Goal: Task Accomplishment & Management: Manage account settings

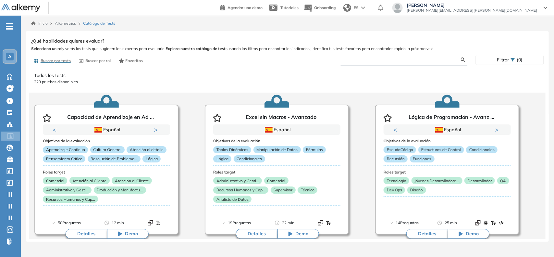
click at [357, 59] on input "text" at bounding box center [403, 60] width 116 height 6
type input "****"
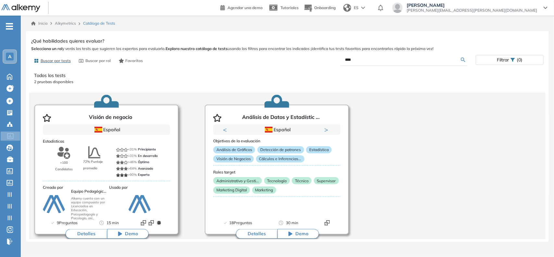
click at [96, 233] on button "Detalles" at bounding box center [87, 234] width 42 height 10
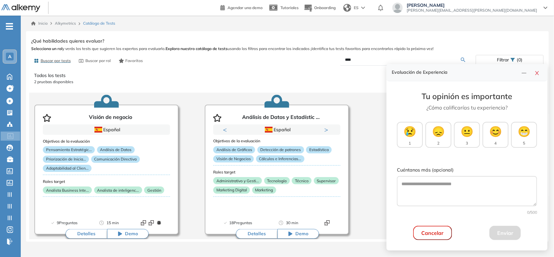
click at [423, 232] on button "Cancelar" at bounding box center [432, 233] width 39 height 14
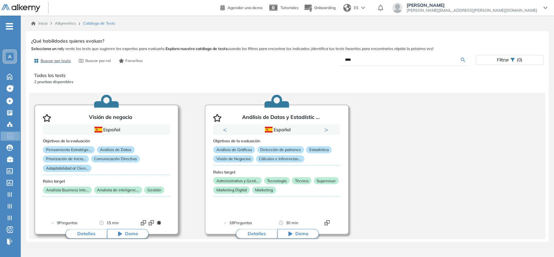
click at [77, 232] on button "Detalles" at bounding box center [87, 234] width 42 height 10
click at [38, 95] on div "Visión de negocio Intermedio Ver preguntas de muestra Demo Experiencia Nuevo 15…" at bounding box center [287, 137] width 512 height 203
click at [8, 55] on span "A" at bounding box center [9, 56] width 3 height 5
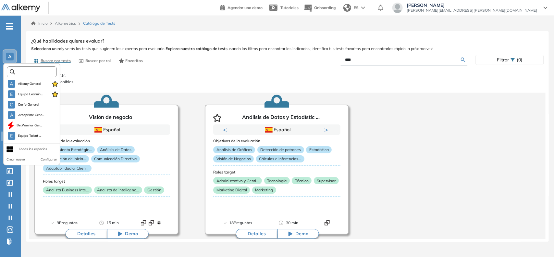
click at [36, 72] on input "text" at bounding box center [34, 71] width 38 height 5
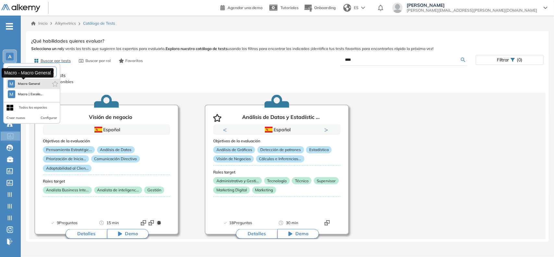
type input "*****"
click at [33, 84] on span "Macro General" at bounding box center [29, 83] width 23 height 5
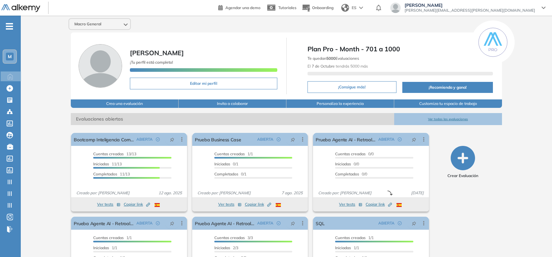
click at [7, 57] on div "M" at bounding box center [10, 57] width 8 height 8
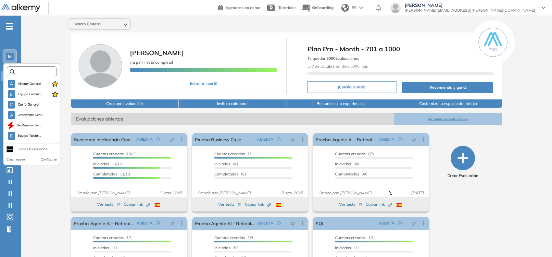
click at [18, 73] on input "text" at bounding box center [34, 71] width 38 height 5
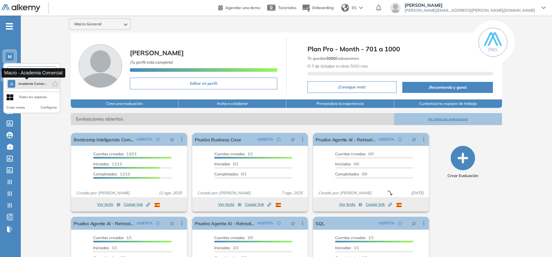
type input "****"
click at [22, 80] on button "A Academia Comer..." at bounding box center [27, 84] width 38 height 8
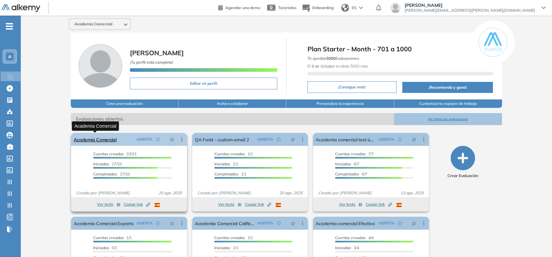
click at [98, 140] on link "Academia Comercial" at bounding box center [95, 139] width 43 height 13
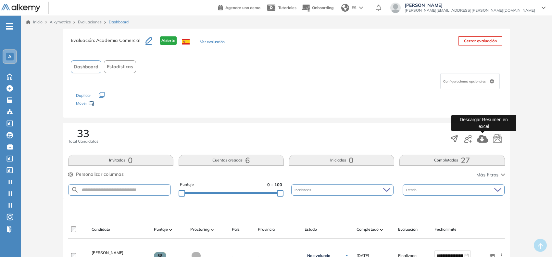
click at [484, 138] on icon "button" at bounding box center [482, 139] width 11 height 8
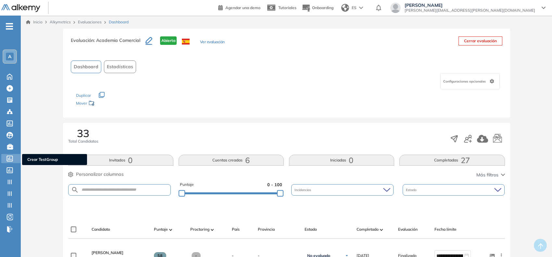
click at [10, 156] on icon at bounding box center [10, 158] width 6 height 6
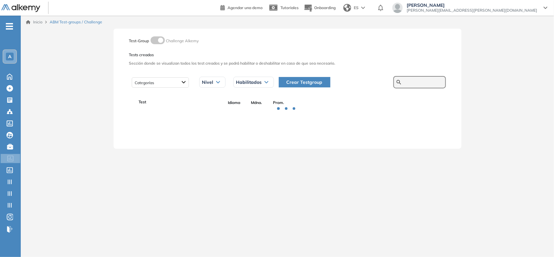
click at [408, 80] on input "text" at bounding box center [423, 82] width 39 height 6
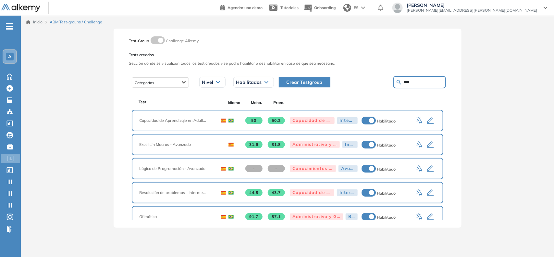
type input "****"
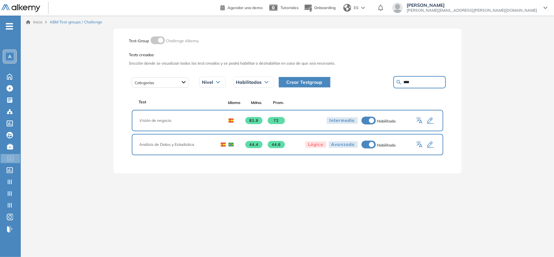
click at [428, 117] on icon "button" at bounding box center [430, 121] width 8 height 8
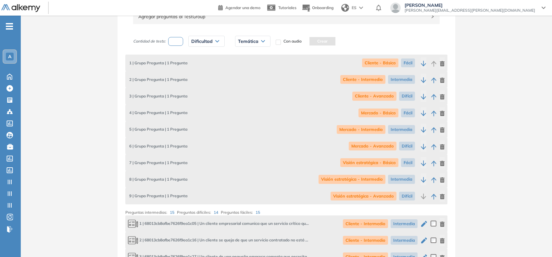
scroll to position [118, 0]
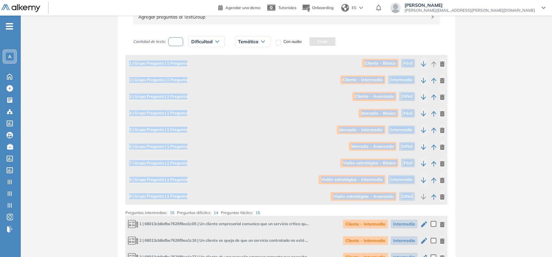
drag, startPoint x: 130, startPoint y: 62, endPoint x: 416, endPoint y: 201, distance: 317.9
click at [416, 201] on div "1 | Grupo Pregunta | 1 Pregunta Cliente - Básico Fácil 2 | Grupo Pregunta | 1 P…" at bounding box center [286, 130] width 322 height 150
copy div "1 | Grupo Pregunta | 1 Pregunta Cliente - Básico Fácil 2 | Grupo Pregunta | 1 P…"
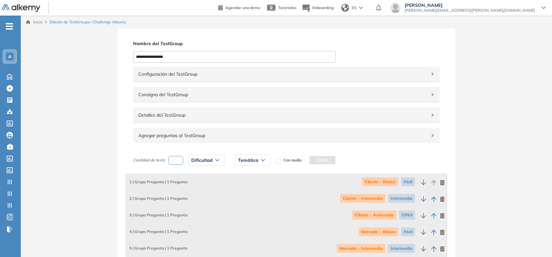
click at [225, 110] on div "Detalles del TestGroup Incompleto" at bounding box center [286, 114] width 306 height 15
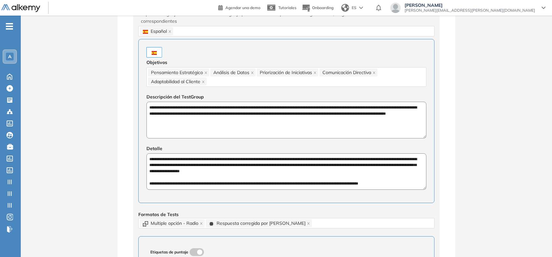
scroll to position [146, 0]
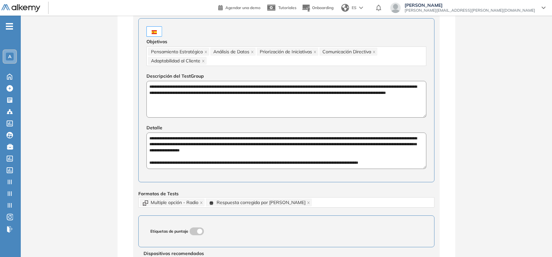
click at [179, 88] on textarea "**********" at bounding box center [286, 99] width 280 height 37
drag, startPoint x: 149, startPoint y: 140, endPoint x: 384, endPoint y: 162, distance: 236.0
click at [384, 162] on textarea "**********" at bounding box center [286, 150] width 280 height 37
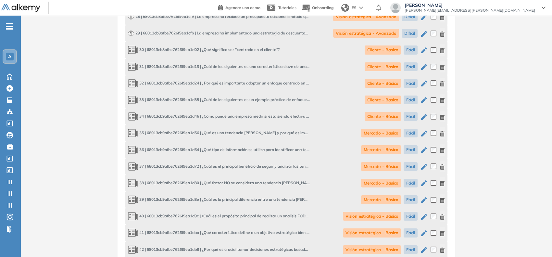
scroll to position [1173, 0]
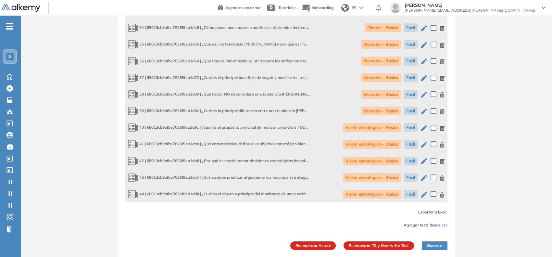
click at [424, 211] on span "Exportar a Excel" at bounding box center [432, 211] width 29 height 5
click at [10, 155] on icon at bounding box center [9, 158] width 6 height 6
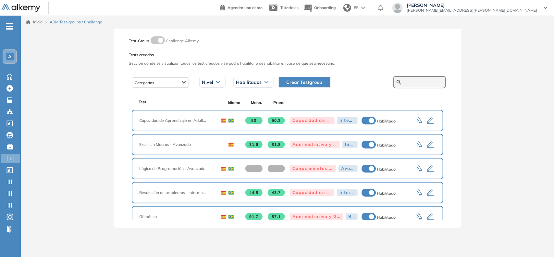
click at [408, 82] on input "text" at bounding box center [423, 82] width 39 height 6
type input "**********"
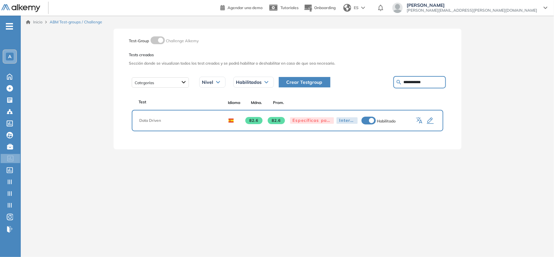
click at [428, 121] on icon "button" at bounding box center [430, 121] width 8 height 8
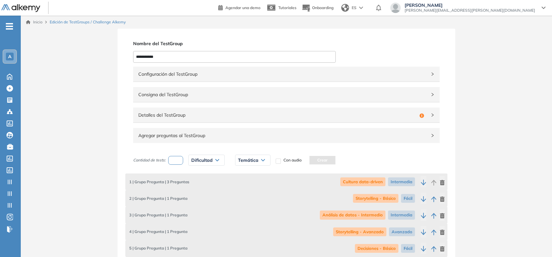
click at [416, 68] on div "Configuración del TestGroup Incompleto" at bounding box center [286, 74] width 306 height 15
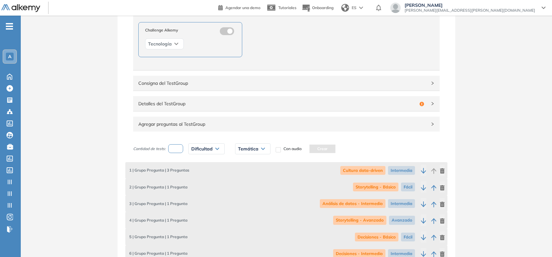
scroll to position [116, 0]
click at [425, 100] on div "Incompleto" at bounding box center [422, 103] width 10 height 7
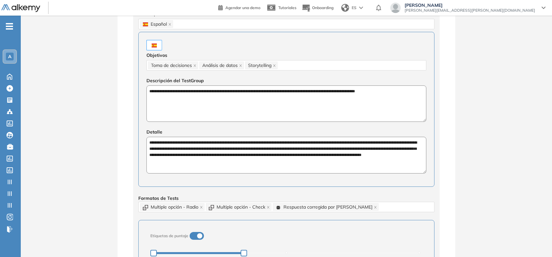
scroll to position [239, 0]
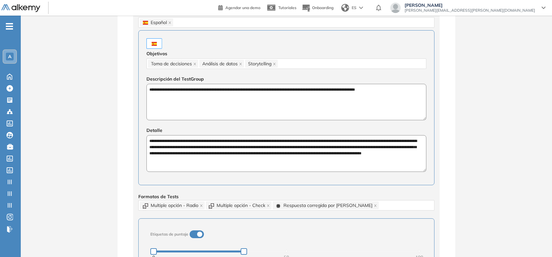
click at [251, 93] on textarea "**********" at bounding box center [286, 102] width 280 height 37
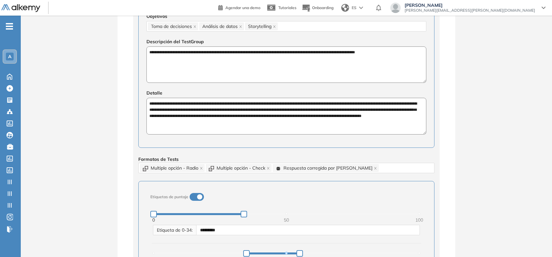
scroll to position [276, 0]
click at [286, 112] on textarea "**********" at bounding box center [286, 115] width 280 height 37
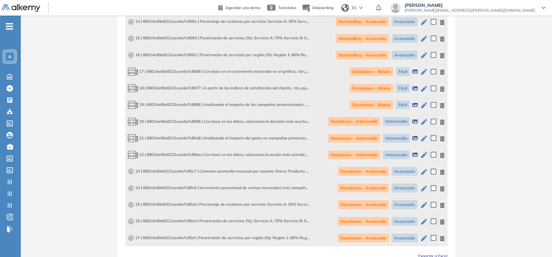
scroll to position [1172, 0]
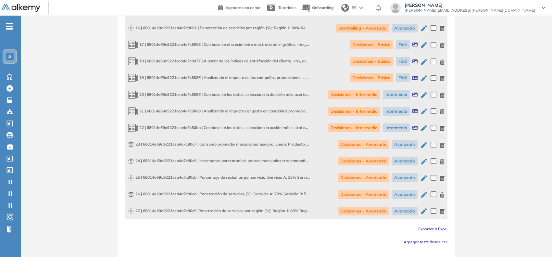
click at [434, 226] on span "Exportar a Excel" at bounding box center [432, 228] width 29 height 5
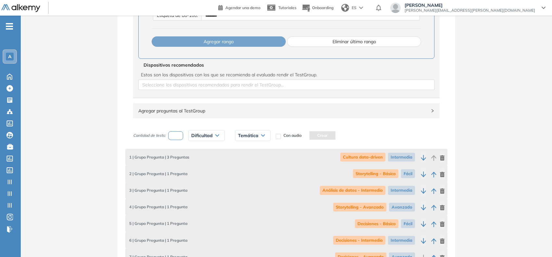
scroll to position [691, 0]
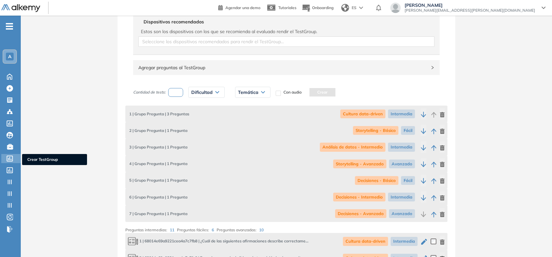
click at [9, 156] on icon at bounding box center [9, 158] width 6 height 6
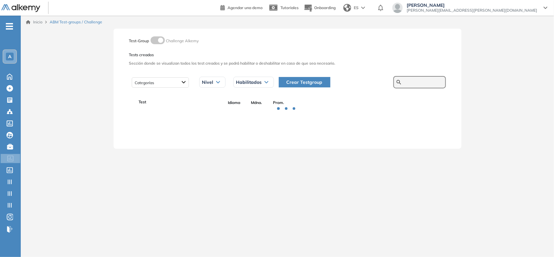
click at [419, 80] on input "text" at bounding box center [423, 82] width 39 height 6
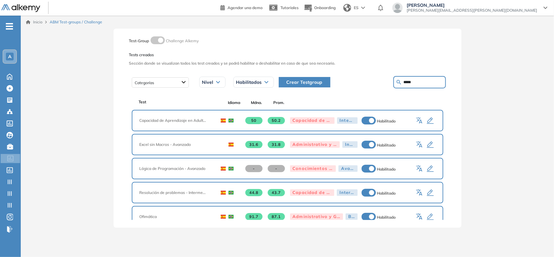
type input "*****"
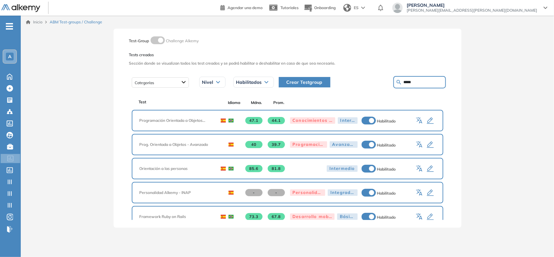
click at [429, 167] on icon "button" at bounding box center [430, 169] width 8 height 8
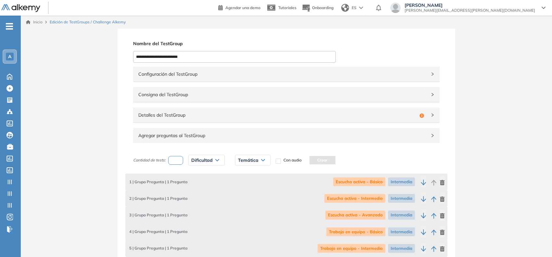
click at [417, 70] on span "Configuración del TestGroup" at bounding box center [282, 73] width 288 height 7
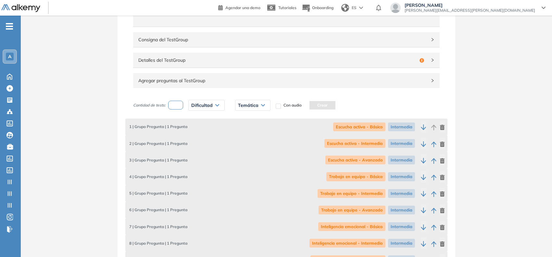
scroll to position [149, 0]
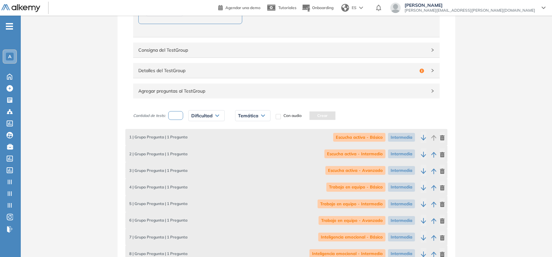
click at [427, 68] on div "Detalles del TestGroup Incompleto" at bounding box center [286, 70] width 306 height 15
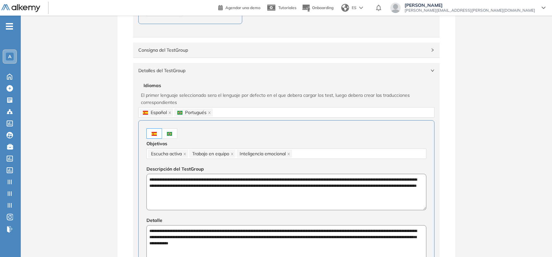
scroll to position [207, 0]
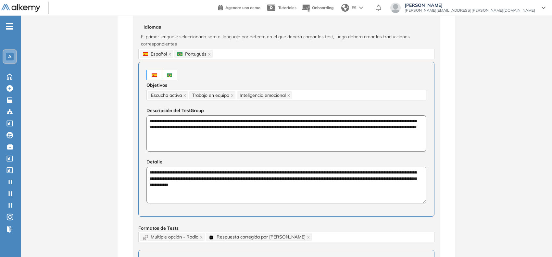
click at [193, 132] on textarea "**********" at bounding box center [286, 133] width 280 height 37
click at [200, 178] on textarea "**********" at bounding box center [286, 185] width 280 height 37
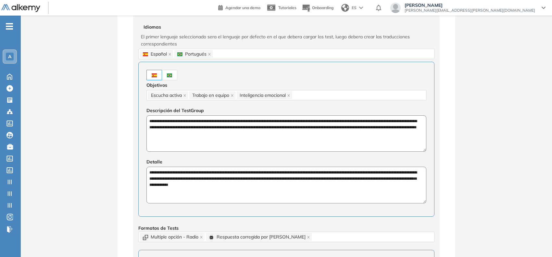
click at [200, 178] on textarea "**********" at bounding box center [286, 185] width 280 height 37
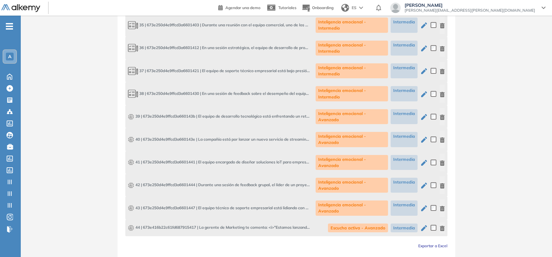
scroll to position [1549, 0]
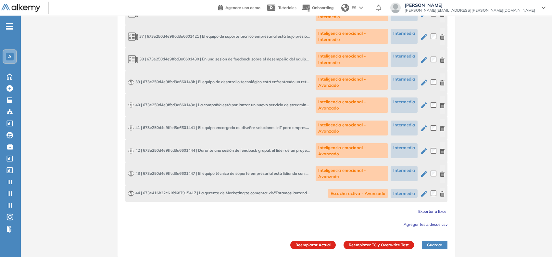
click at [423, 213] on span "Exportar a Excel" at bounding box center [432, 211] width 29 height 5
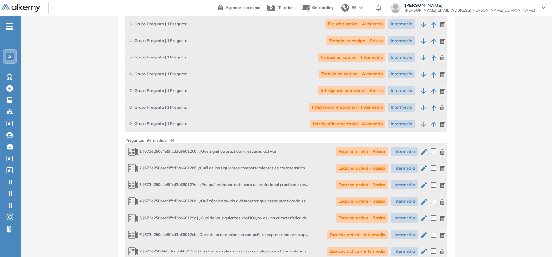
scroll to position [813, 0]
click at [12, 157] on icon at bounding box center [9, 158] width 6 height 6
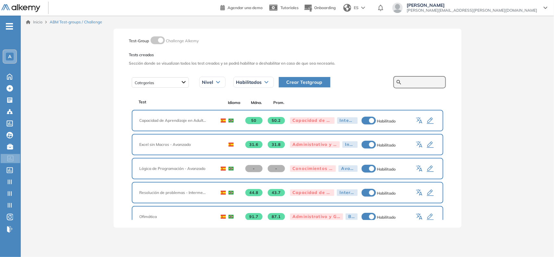
click at [412, 80] on input "text" at bounding box center [423, 82] width 39 height 6
type input "*********"
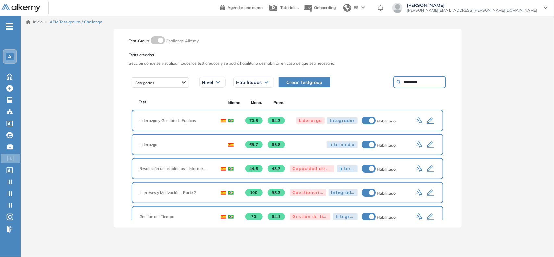
click at [428, 148] on div "Liderazgo 65.7 65.8 Intermedio Habilitado" at bounding box center [288, 144] width 312 height 21
click at [428, 143] on icon "button" at bounding box center [430, 145] width 8 height 8
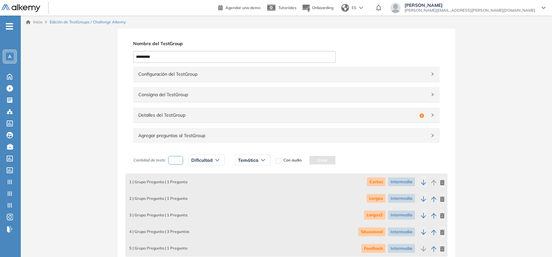
click at [421, 78] on div "Configuración del TestGroup Incompleto" at bounding box center [286, 74] width 306 height 15
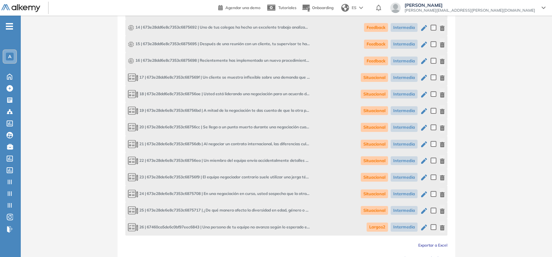
scroll to position [601, 0]
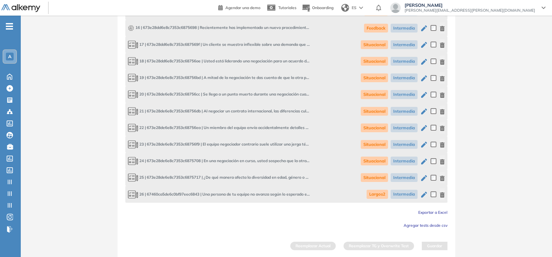
click at [435, 212] on span "Exportar a Excel" at bounding box center [432, 212] width 29 height 5
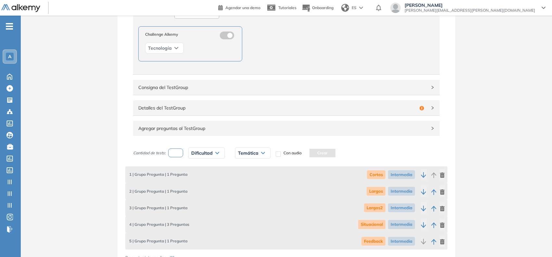
scroll to position [111, 0]
click at [250, 109] on span "Detalles del TestGroup" at bounding box center [277, 108] width 278 height 7
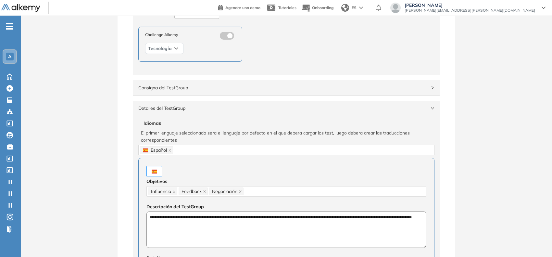
scroll to position [204, 0]
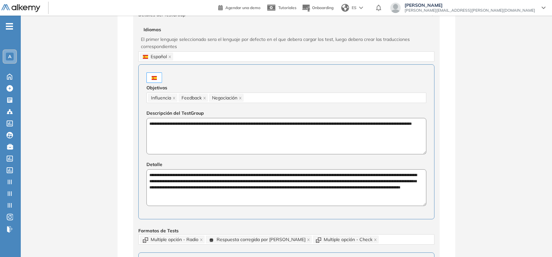
click at [162, 131] on textarea "**********" at bounding box center [286, 136] width 280 height 37
click at [197, 186] on textarea "**********" at bounding box center [286, 187] width 280 height 37
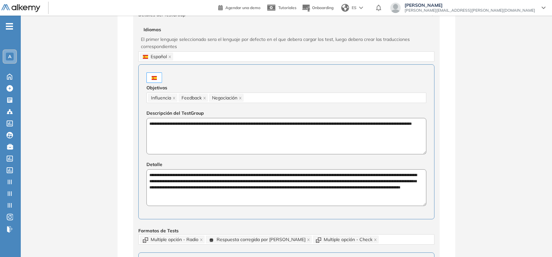
click at [197, 186] on textarea "**********" at bounding box center [286, 187] width 280 height 37
click at [13, 157] on div at bounding box center [10, 158] width 8 height 8
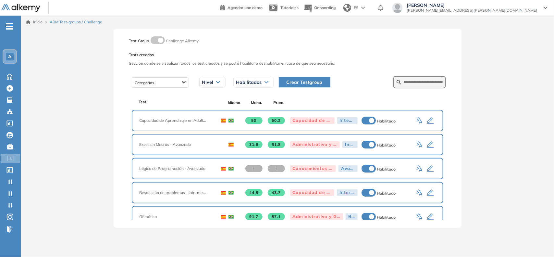
drag, startPoint x: 416, startPoint y: 86, endPoint x: 421, endPoint y: 84, distance: 4.8
click at [421, 84] on form at bounding box center [419, 82] width 53 height 12
click at [421, 84] on input "text" at bounding box center [423, 82] width 39 height 6
type input "****"
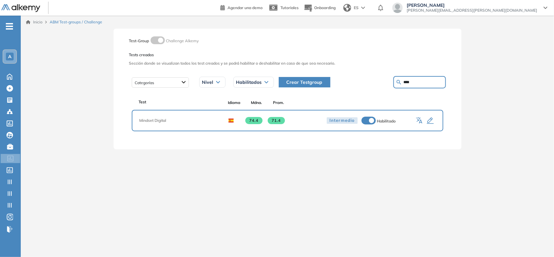
click at [430, 119] on icon "button" at bounding box center [430, 121] width 8 height 8
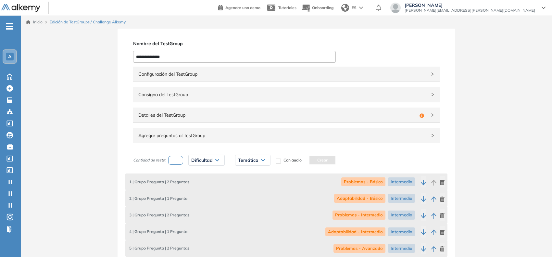
click at [419, 70] on span "Configuración del TestGroup" at bounding box center [282, 73] width 288 height 7
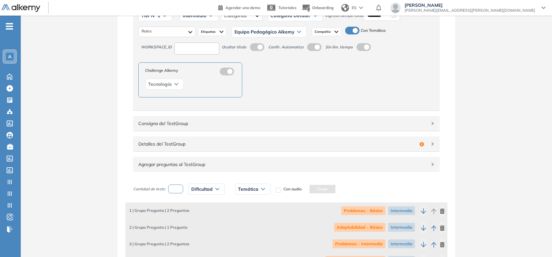
scroll to position [76, 0]
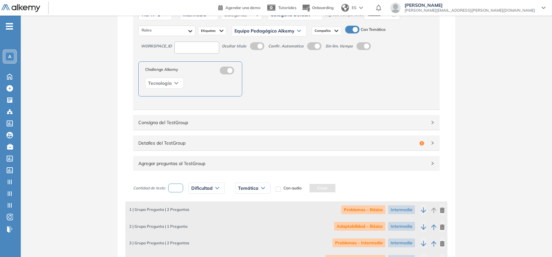
click at [371, 140] on span "Detalles del TestGroup" at bounding box center [277, 142] width 278 height 7
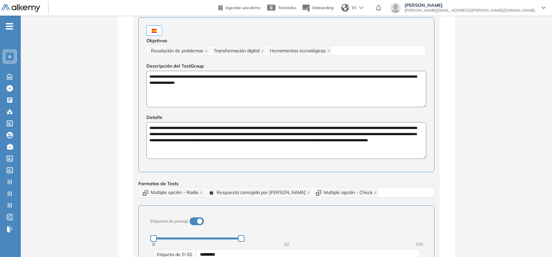
scroll to position [253, 0]
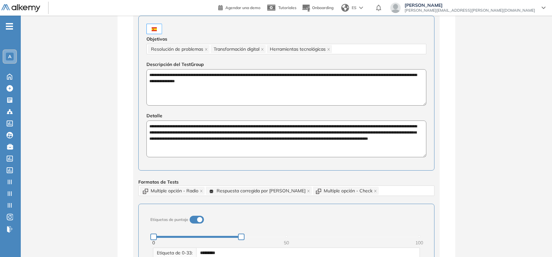
click at [192, 80] on textarea "**********" at bounding box center [286, 87] width 280 height 37
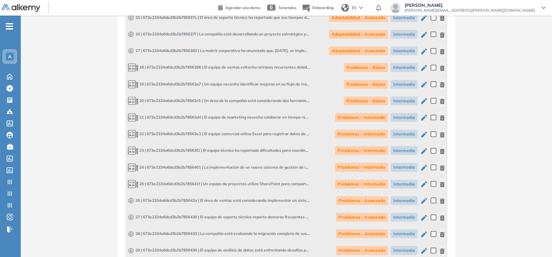
scroll to position [1271, 0]
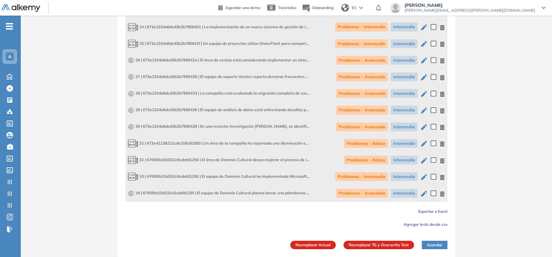
click at [428, 209] on span "Exportar a Excel" at bounding box center [432, 211] width 29 height 5
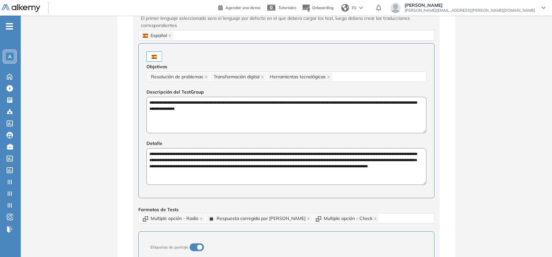
scroll to position [221, 0]
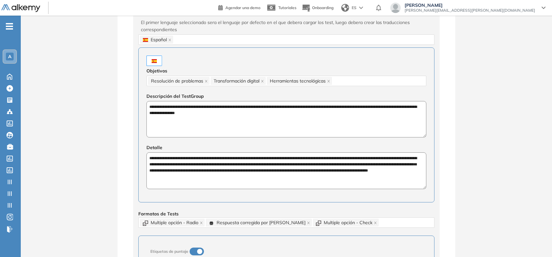
click at [208, 163] on textarea "**********" at bounding box center [286, 170] width 280 height 37
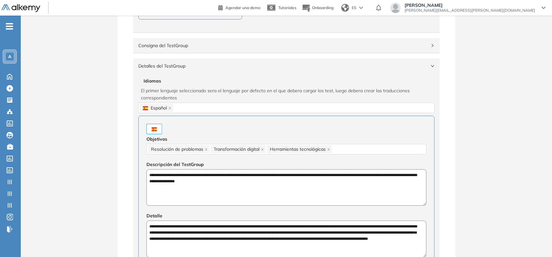
scroll to position [204, 0]
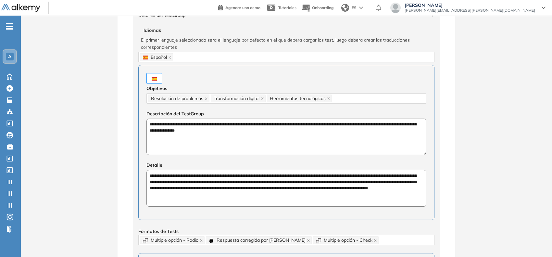
click at [187, 183] on textarea "**********" at bounding box center [286, 188] width 280 height 37
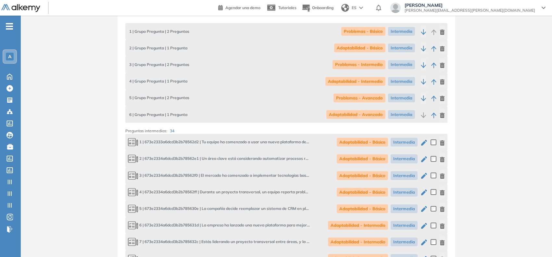
scroll to position [773, 0]
type textarea "**********"
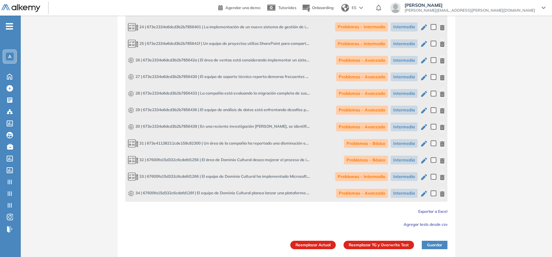
scroll to position [258, 0]
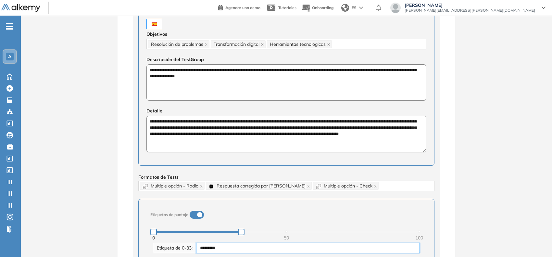
click at [301, 247] on input "*********" at bounding box center [308, 247] width 224 height 10
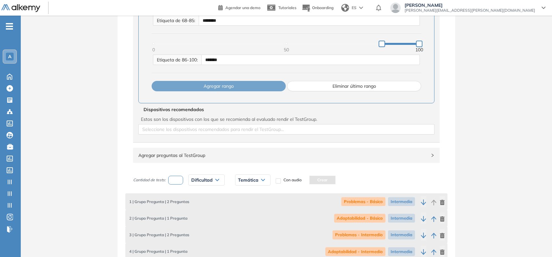
scroll to position [604, 0]
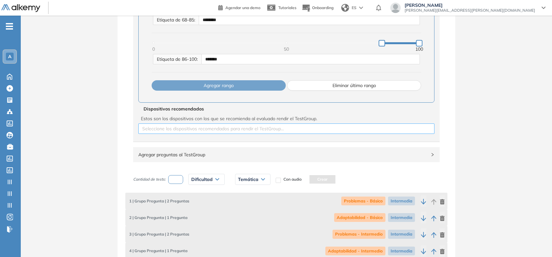
click at [287, 132] on div at bounding box center [286, 129] width 293 height 8
click at [254, 128] on div at bounding box center [286, 129] width 293 height 8
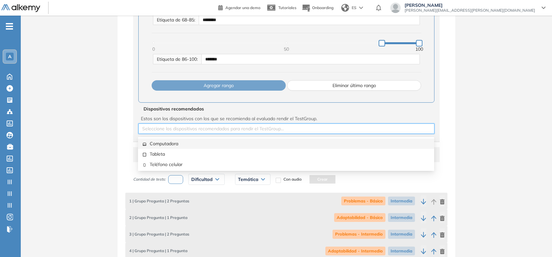
click at [181, 145] on div "Computadora" at bounding box center [286, 143] width 288 height 7
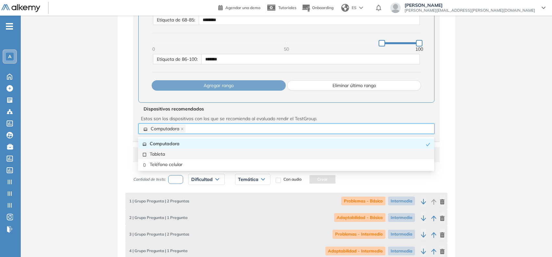
click at [175, 149] on div "Tableta" at bounding box center [286, 154] width 296 height 10
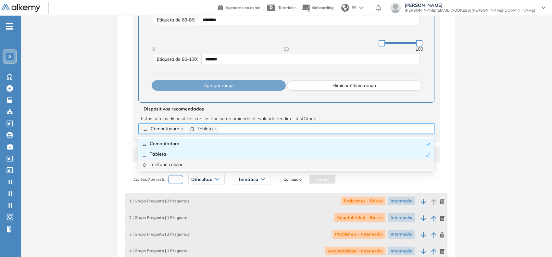
click at [176, 163] on div "Teléfono celular" at bounding box center [286, 164] width 288 height 7
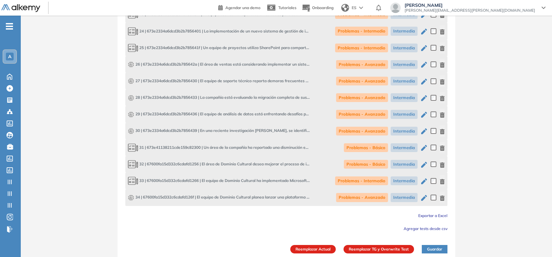
scroll to position [1271, 0]
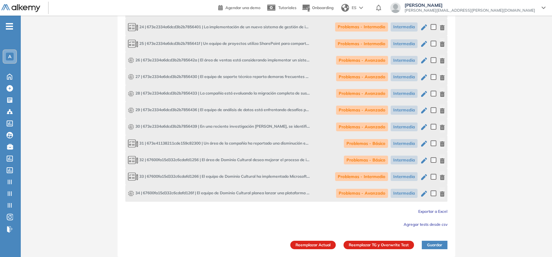
click at [301, 248] on button "Reemplazar Actual" at bounding box center [312, 245] width 45 height 8
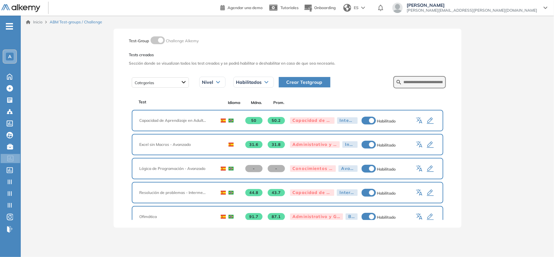
click at [10, 54] on span "A" at bounding box center [9, 56] width 3 height 5
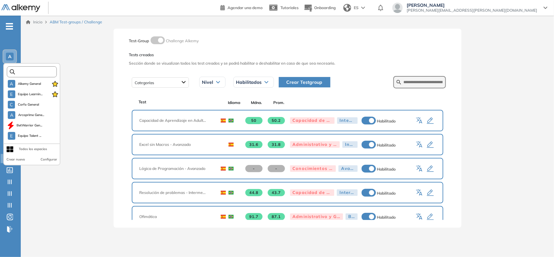
click at [22, 70] on input "text" at bounding box center [34, 71] width 38 height 5
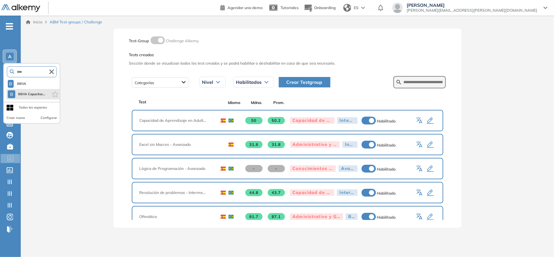
type input "****"
click at [31, 89] on li "B BBVA Capacitac..." at bounding box center [32, 94] width 53 height 10
click at [37, 93] on span "BBVA Capacitac..." at bounding box center [31, 94] width 27 height 5
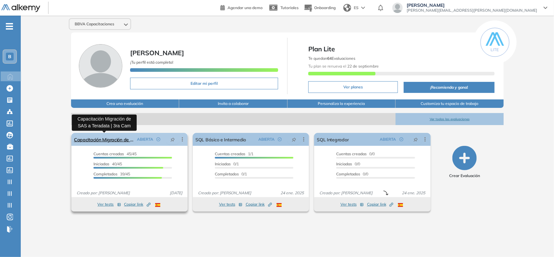
click at [101, 141] on link "Capacitación Migración de SAS a Teradata | 3ra Cam" at bounding box center [104, 139] width 60 height 13
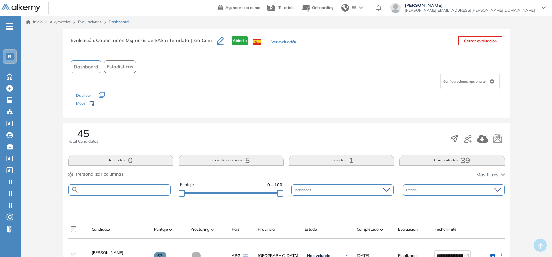
click at [115, 189] on input "text" at bounding box center [125, 189] width 92 height 5
paste input "**********"
type input "**********"
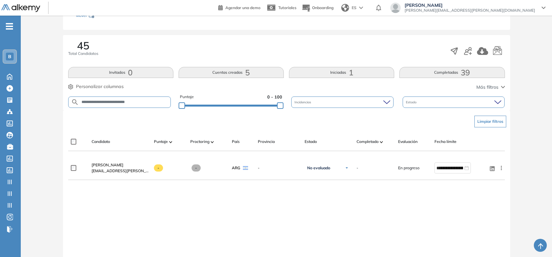
scroll to position [90, 0]
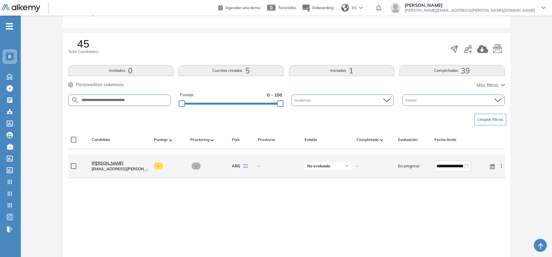
click at [118, 161] on span "[PERSON_NAME]" at bounding box center [108, 162] width 32 height 5
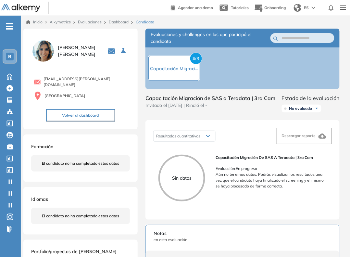
click at [120, 20] on link "Dashboard" at bounding box center [119, 21] width 20 height 5
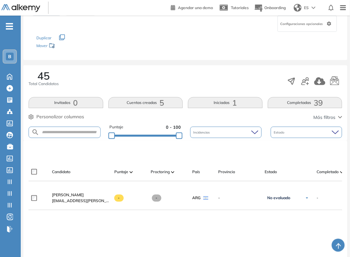
scroll to position [58, 0]
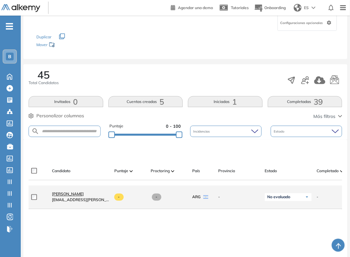
click at [66, 196] on span "[PERSON_NAME]" at bounding box center [68, 193] width 32 height 5
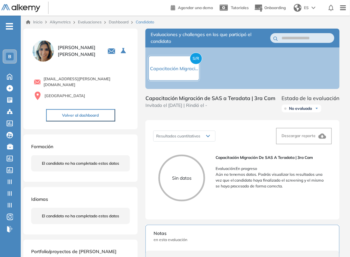
click at [117, 22] on link "Dashboard" at bounding box center [119, 21] width 20 height 5
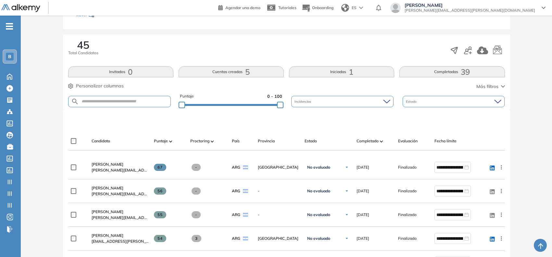
scroll to position [89, 0]
click at [321, 72] on button "Iniciadas 1" at bounding box center [341, 71] width 105 height 11
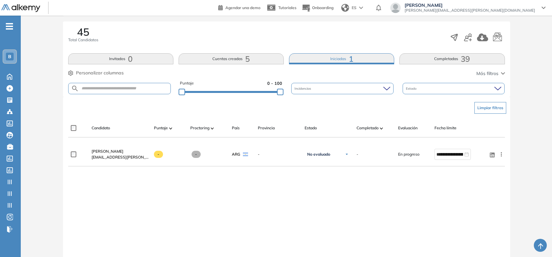
scroll to position [102, 0]
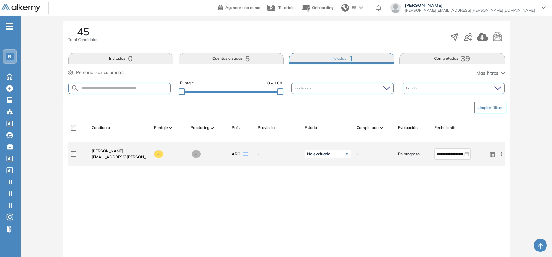
click at [500, 154] on icon at bounding box center [501, 154] width 6 height 6
click at [469, 197] on span "Reiniciar" at bounding box center [477, 200] width 19 height 6
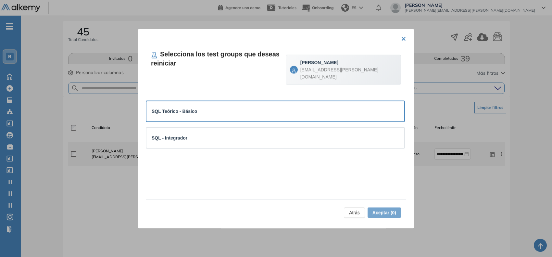
click at [343, 112] on div "SQL Teórico - Básico" at bounding box center [275, 111] width 258 height 20
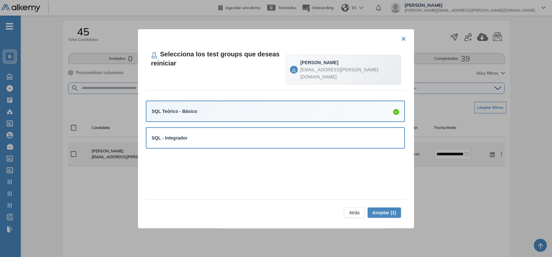
click at [341, 137] on div "SQL - Integrador" at bounding box center [275, 138] width 258 height 20
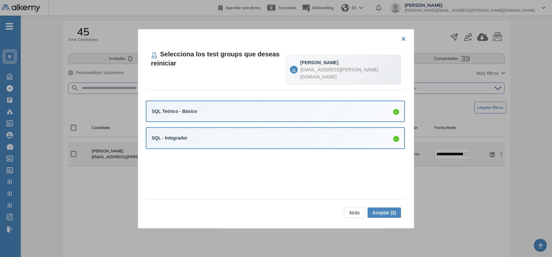
click at [382, 214] on span "Aceptar (2)" at bounding box center [384, 212] width 24 height 7
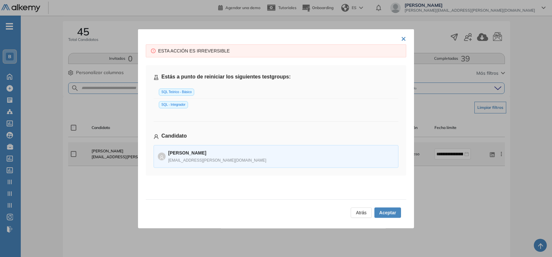
click at [391, 209] on span "Aceptar" at bounding box center [387, 212] width 17 height 7
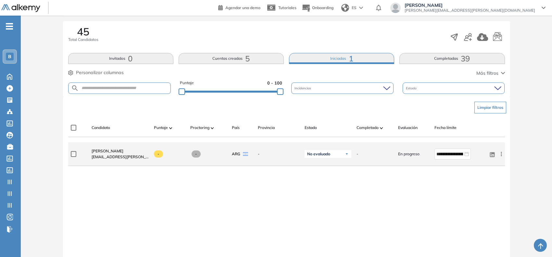
scroll to position [0, 0]
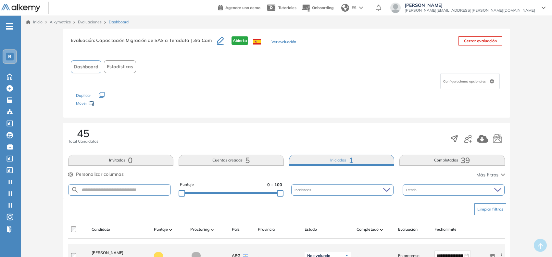
click at [7, 30] on ul "B Home Home Crear Evaluación Crear Evaluación Evaluaciones Evaluaciones Candida…" at bounding box center [10, 130] width 21 height 209
click at [11, 24] on span "-" at bounding box center [9, 25] width 7 height 5
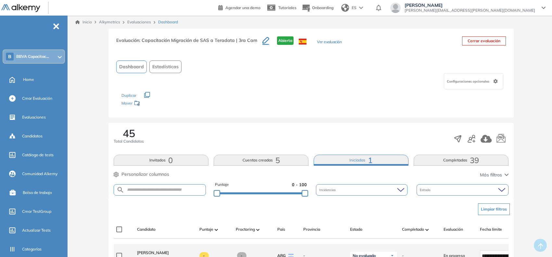
click at [33, 54] on span "BBVA Capacitac..." at bounding box center [32, 56] width 33 height 5
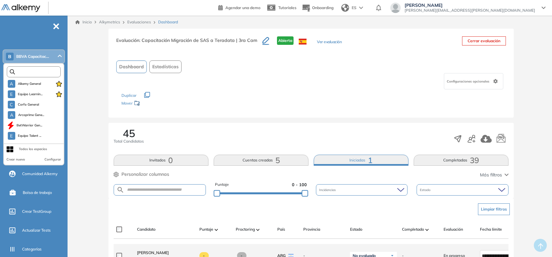
click at [43, 69] on input "text" at bounding box center [35, 71] width 41 height 5
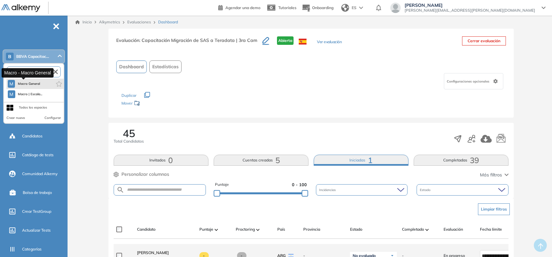
type input "****"
click at [34, 84] on span "Macro General" at bounding box center [29, 83] width 23 height 5
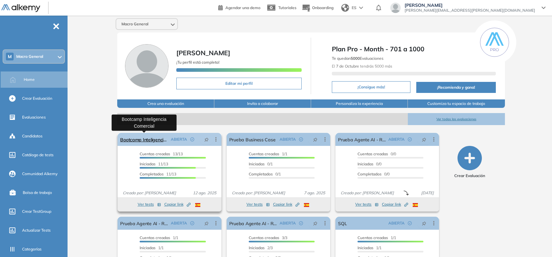
click at [130, 139] on link "Bootcamp Inteligencia Comercial" at bounding box center [144, 139] width 48 height 13
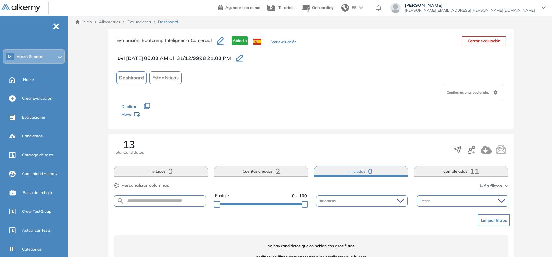
scroll to position [23, 0]
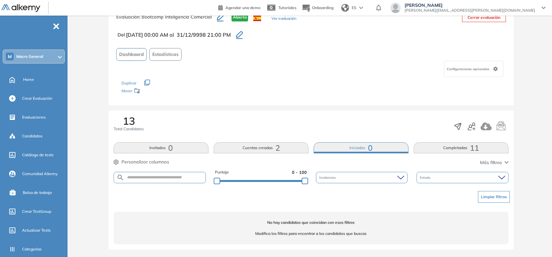
click at [434, 145] on button "Completadas 11" at bounding box center [460, 147] width 95 height 11
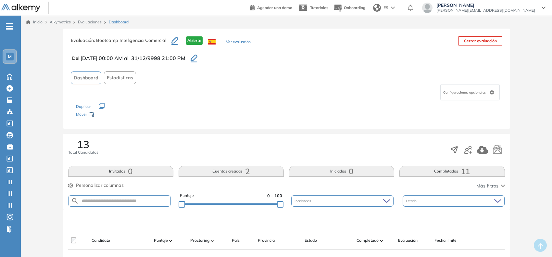
click at [10, 28] on span "-" at bounding box center [9, 25] width 7 height 5
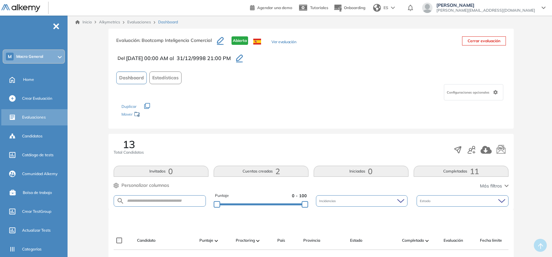
click at [35, 114] on span "Evaluaciones" at bounding box center [34, 117] width 24 height 6
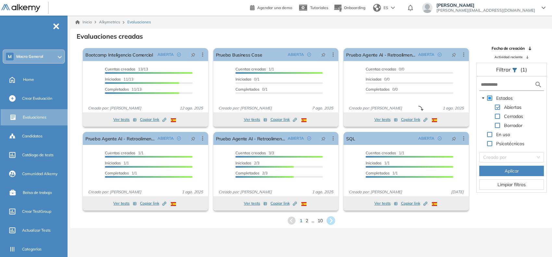
click at [330, 222] on icon at bounding box center [330, 220] width 11 height 11
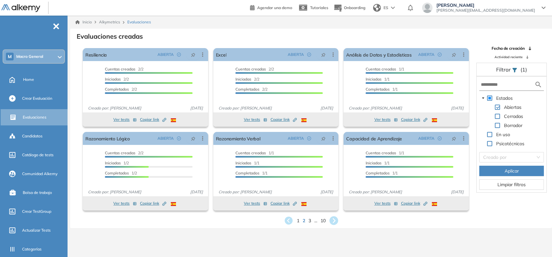
click at [330, 222] on icon at bounding box center [333, 220] width 9 height 9
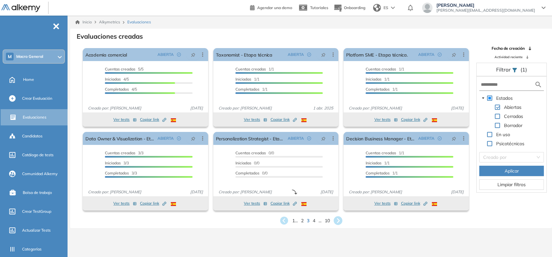
click at [338, 221] on icon at bounding box center [338, 220] width 11 height 11
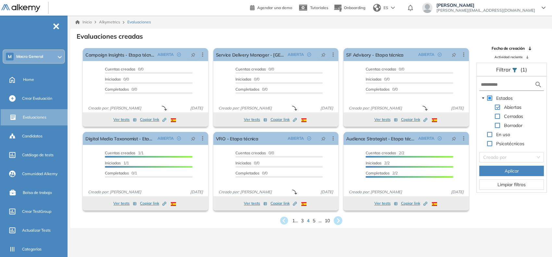
click at [340, 218] on icon at bounding box center [338, 220] width 9 height 9
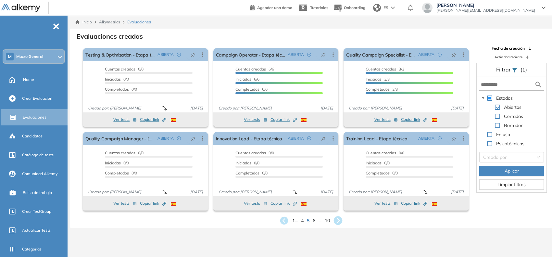
click at [340, 218] on icon at bounding box center [338, 220] width 9 height 9
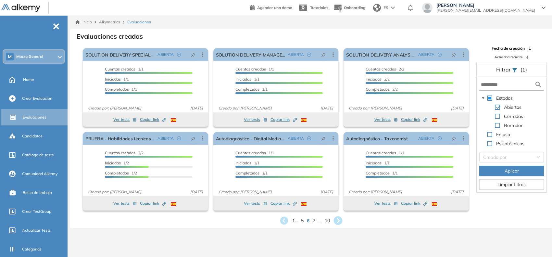
click at [340, 218] on icon at bounding box center [338, 220] width 9 height 9
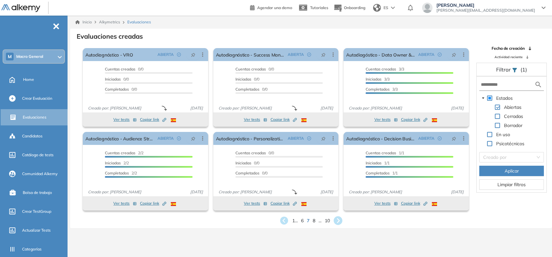
click at [340, 218] on icon at bounding box center [338, 220] width 9 height 9
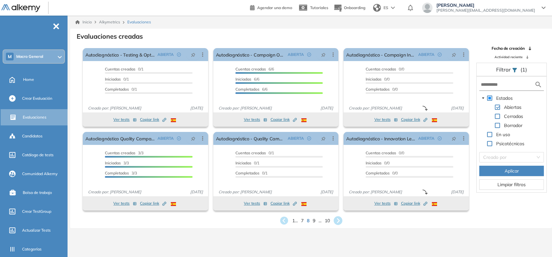
click at [340, 218] on icon at bounding box center [338, 220] width 9 height 9
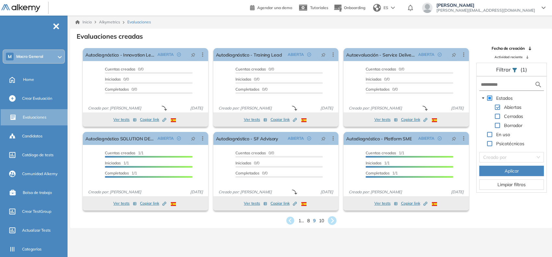
click at [335, 218] on icon at bounding box center [331, 220] width 9 height 9
